Goal: Task Accomplishment & Management: Manage account settings

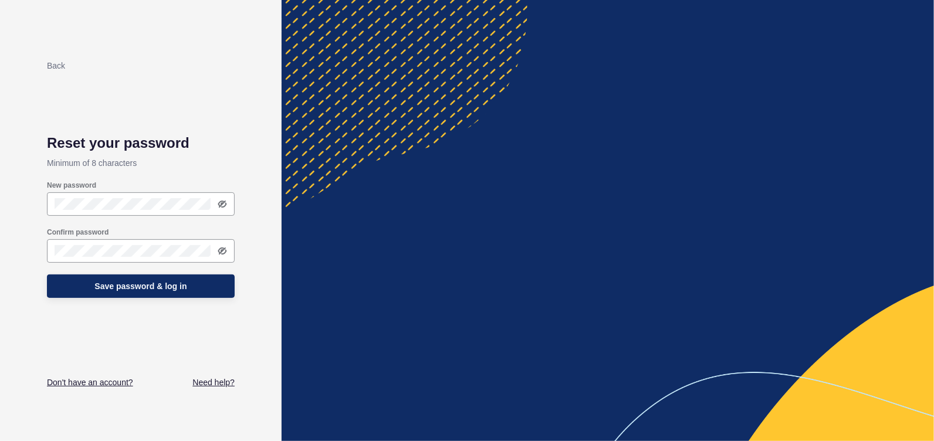
click at [222, 206] on icon at bounding box center [222, 203] width 9 height 9
click at [113, 286] on span "Save password & log in" at bounding box center [140, 286] width 92 height 12
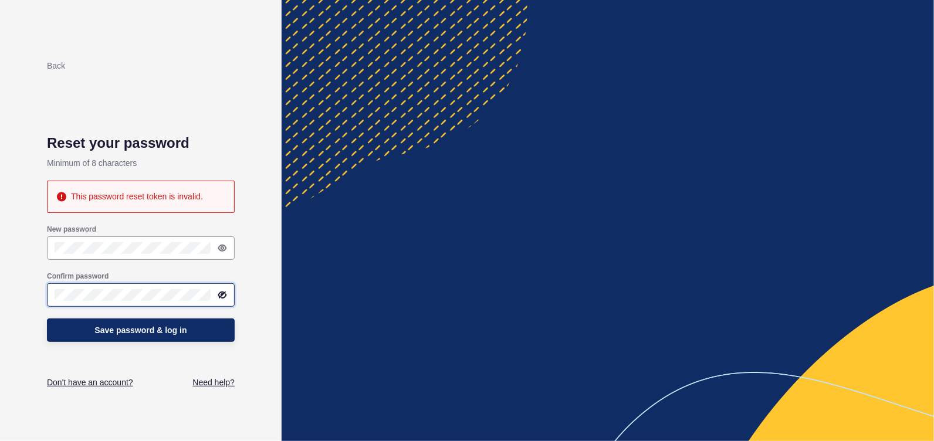
click at [93, 293] on div "Confirm password" at bounding box center [141, 289] width 190 height 38
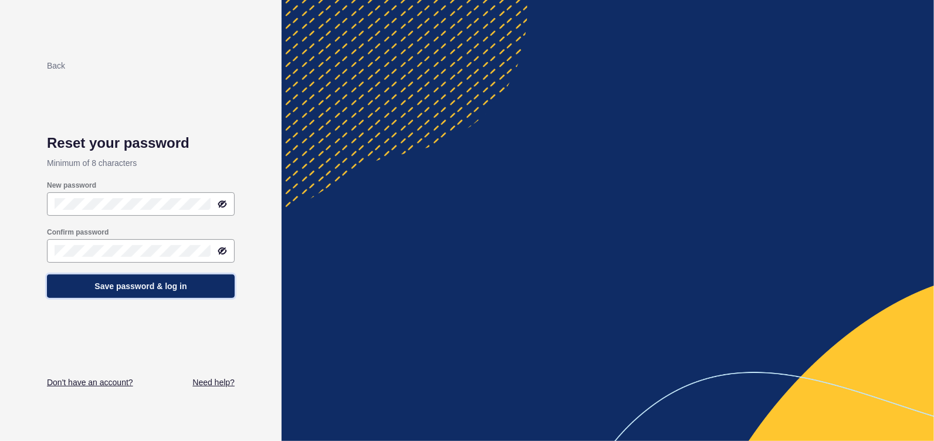
click at [123, 291] on span "Save password & log in" at bounding box center [140, 286] width 92 height 12
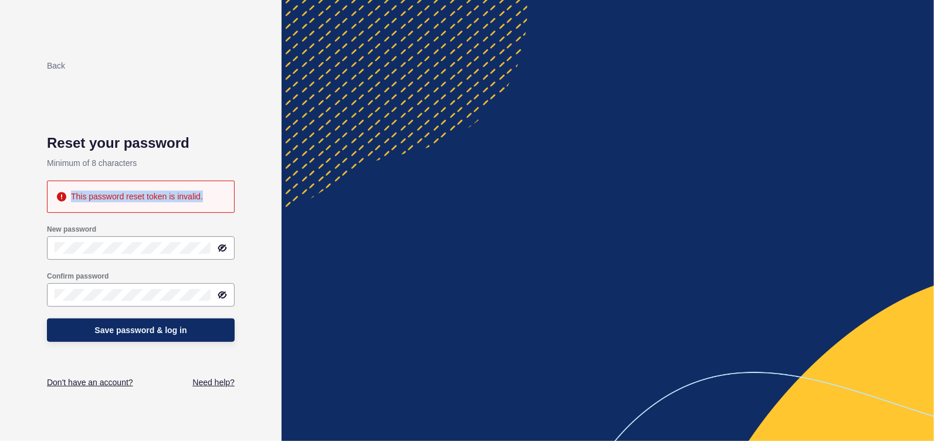
drag, startPoint x: 72, startPoint y: 197, endPoint x: 215, endPoint y: 202, distance: 142.6
click at [215, 202] on div "This password reset token is invalid." at bounding box center [141, 197] width 188 height 32
click at [60, 200] on icon at bounding box center [61, 196] width 9 height 9
click at [61, 198] on icon at bounding box center [61, 196] width 9 height 9
drag, startPoint x: 74, startPoint y: 197, endPoint x: 177, endPoint y: 200, distance: 103.3
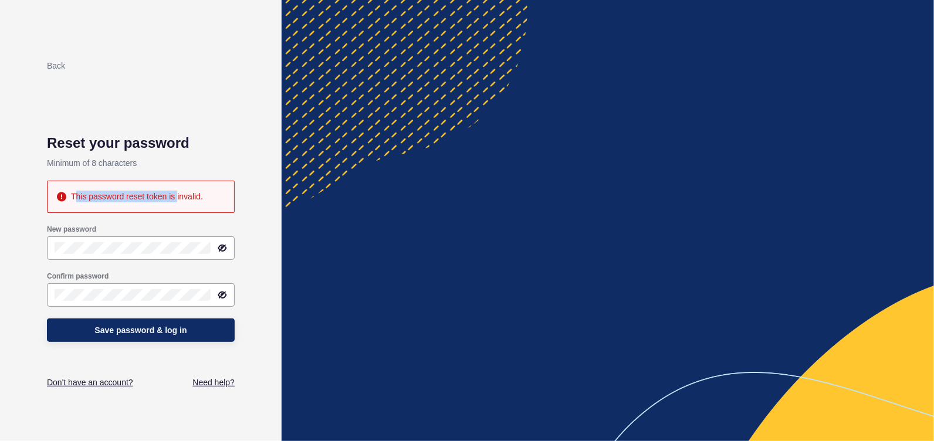
click at [177, 200] on div "This password reset token is invalid." at bounding box center [137, 197] width 132 height 12
click at [71, 194] on div "This password reset token is invalid." at bounding box center [137, 197] width 132 height 12
drag, startPoint x: 71, startPoint y: 194, endPoint x: 195, endPoint y: 195, distance: 124.3
click at [195, 195] on div "This password reset token is invalid." at bounding box center [137, 197] width 132 height 12
copy div "This password reset token is invalid"
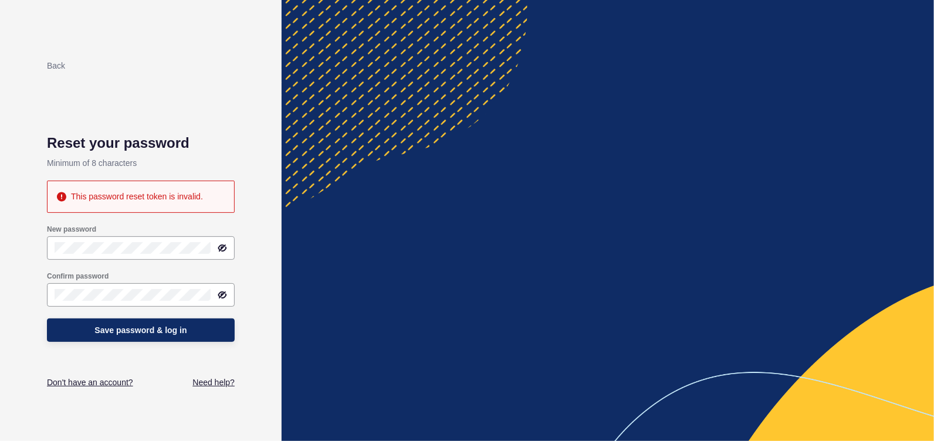
click at [106, 240] on div at bounding box center [141, 247] width 188 height 23
click at [100, 297] on div at bounding box center [141, 294] width 188 height 23
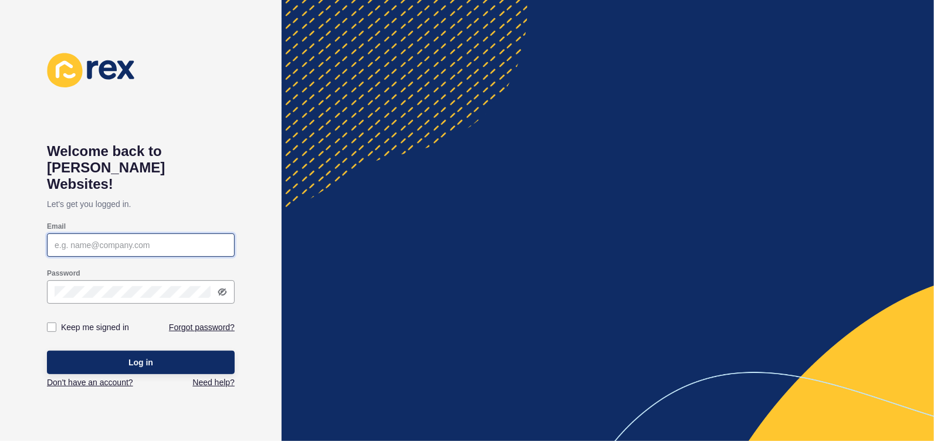
click at [65, 239] on input "Email" at bounding box center [141, 245] width 172 height 12
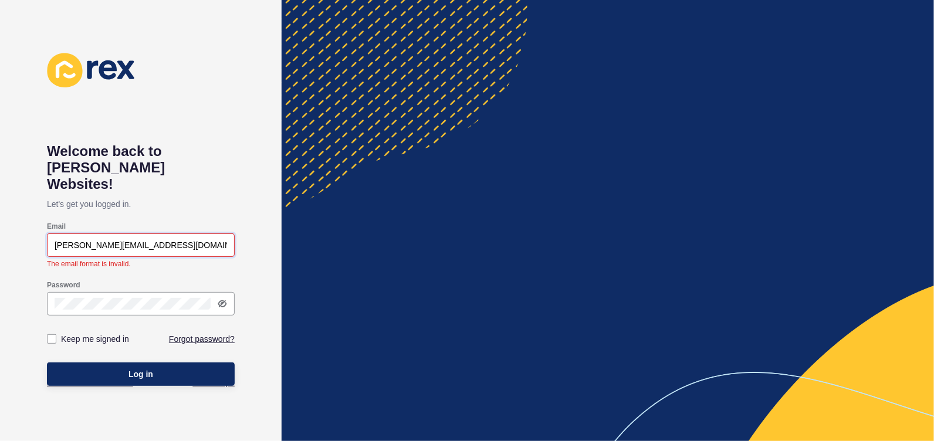
type input "rebecca@jensvealbyrne.com.au"
click at [79, 290] on div "Password" at bounding box center [141, 297] width 188 height 47
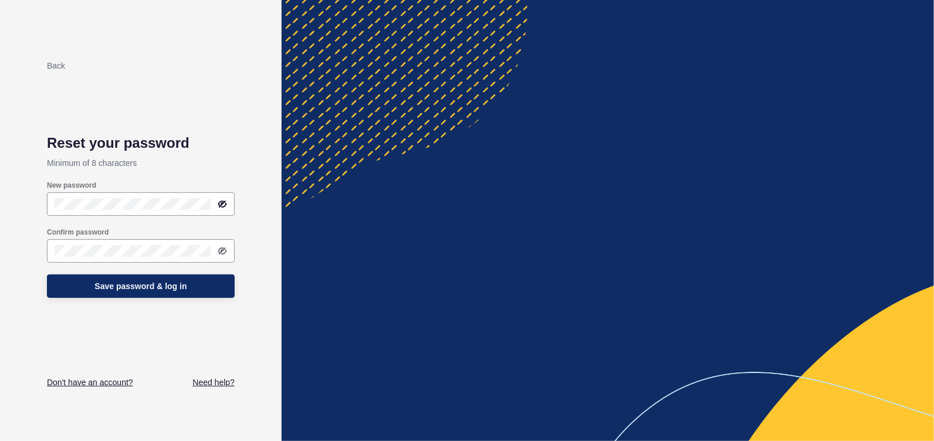
click at [221, 206] on icon at bounding box center [222, 203] width 9 height 9
click at [61, 243] on div at bounding box center [141, 250] width 188 height 23
click at [220, 253] on icon at bounding box center [222, 251] width 7 height 6
click at [134, 286] on span "Save password & log in" at bounding box center [140, 286] width 92 height 12
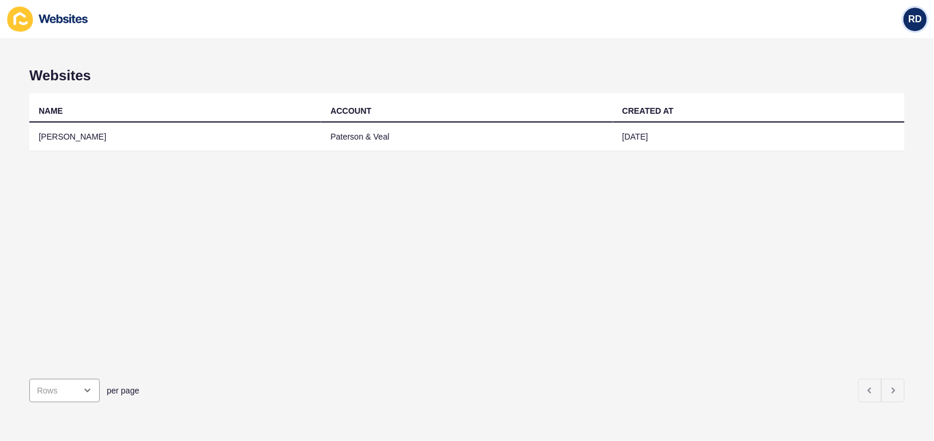
click at [918, 16] on span "RD" at bounding box center [914, 19] width 13 height 12
click at [525, 388] on div "per page" at bounding box center [444, 390] width 836 height 23
click at [83, 136] on td "[PERSON_NAME]" at bounding box center [174, 137] width 291 height 29
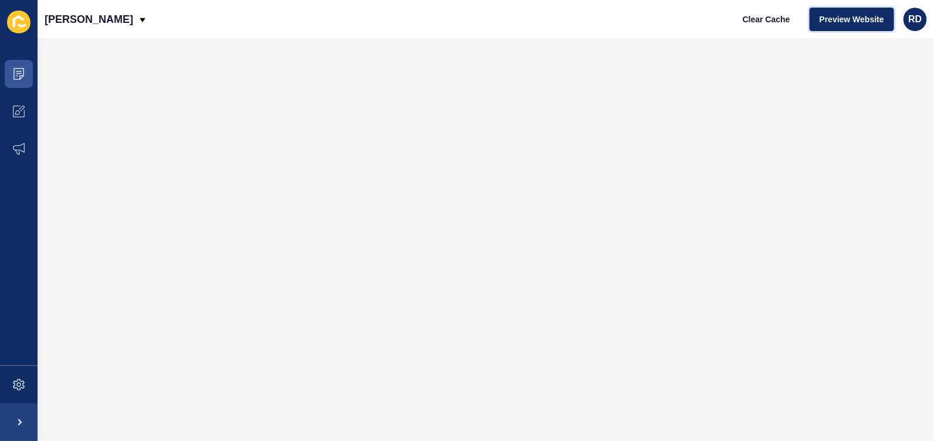
click at [852, 23] on span "Preview Website" at bounding box center [851, 19] width 65 height 12
